Goal: Use online tool/utility: Utilize a website feature to perform a specific function

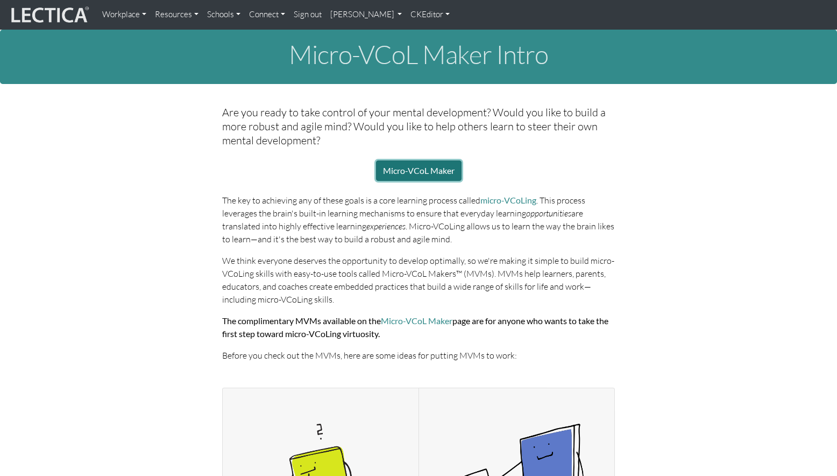
click at [426, 160] on link "Micro-VCoL Maker" at bounding box center [419, 170] width 86 height 20
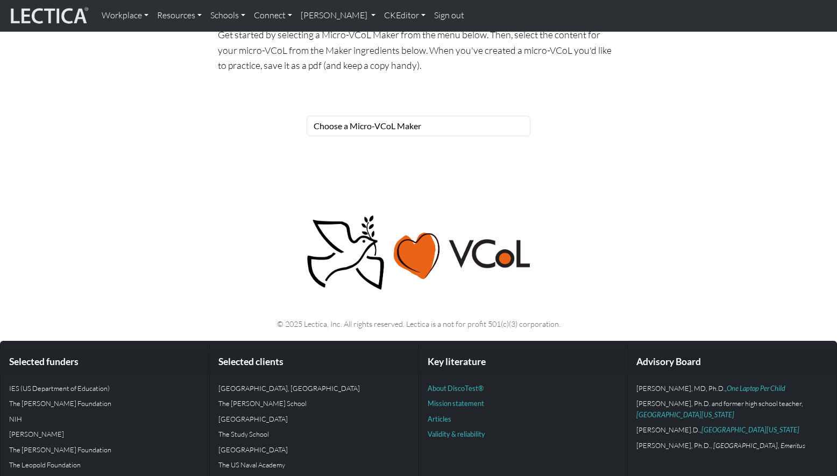
scroll to position [123, 0]
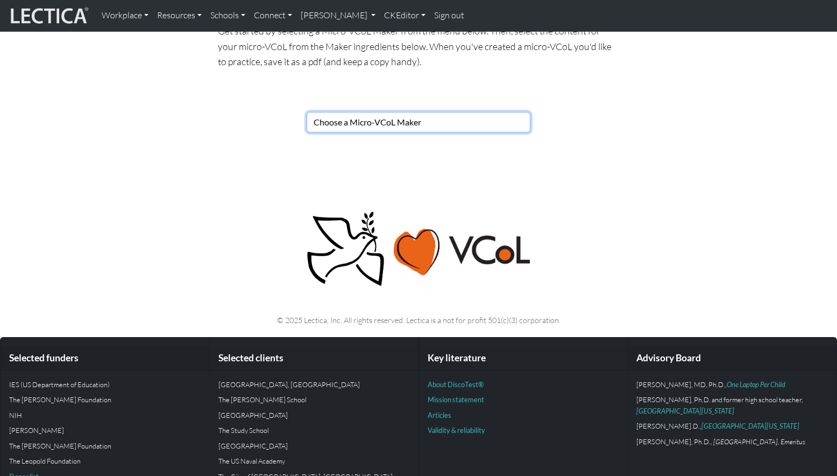
click at [406, 112] on select "Choose a Micro-VCoL Maker" at bounding box center [419, 122] width 224 height 20
select select "83d362ee-1552-446e-a79b-128712ffa662"
click at [307, 112] on select "Choose a Micro-VCoL Maker" at bounding box center [419, 122] width 224 height 20
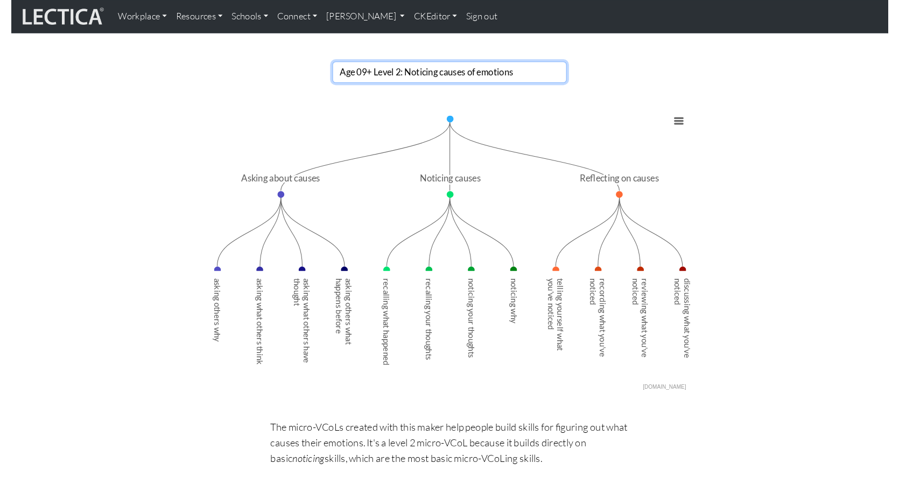
scroll to position [181, 0]
